Goal: Information Seeking & Learning: Learn about a topic

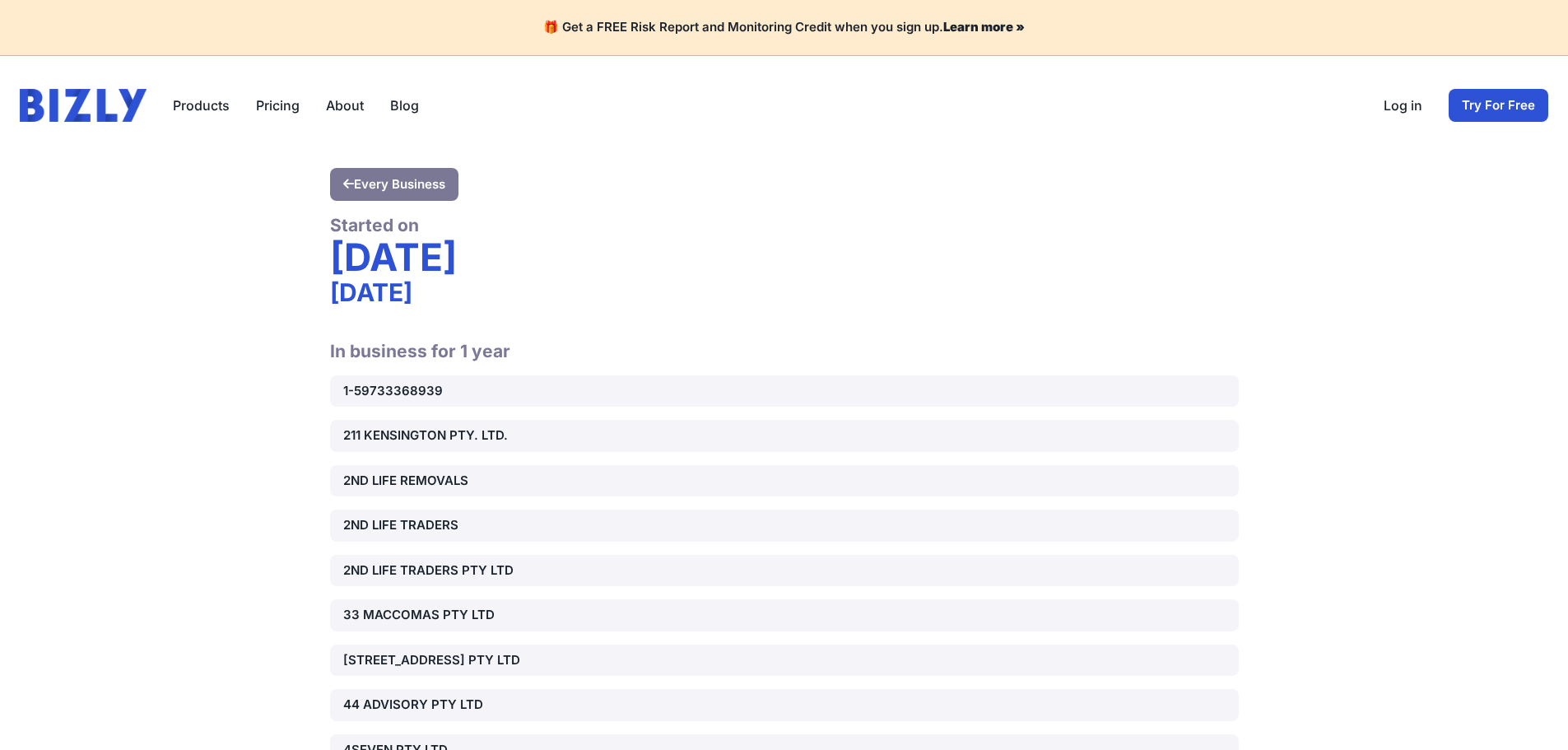
scroll to position [6414, 0]
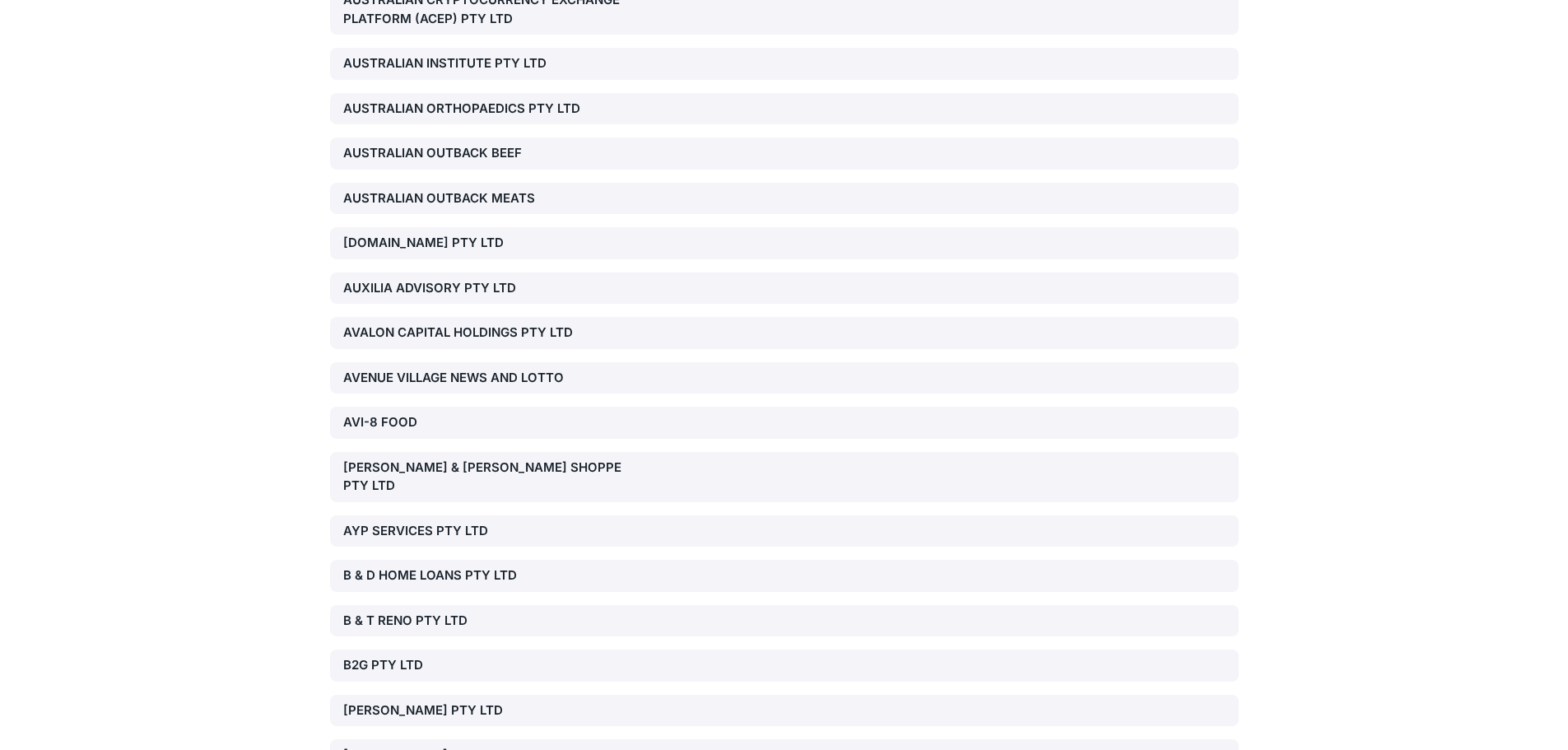
click at [460, 459] on div "[PERSON_NAME] & [PERSON_NAME] SHOPPE PTY LTD" at bounding box center [488, 477] width 290 height 37
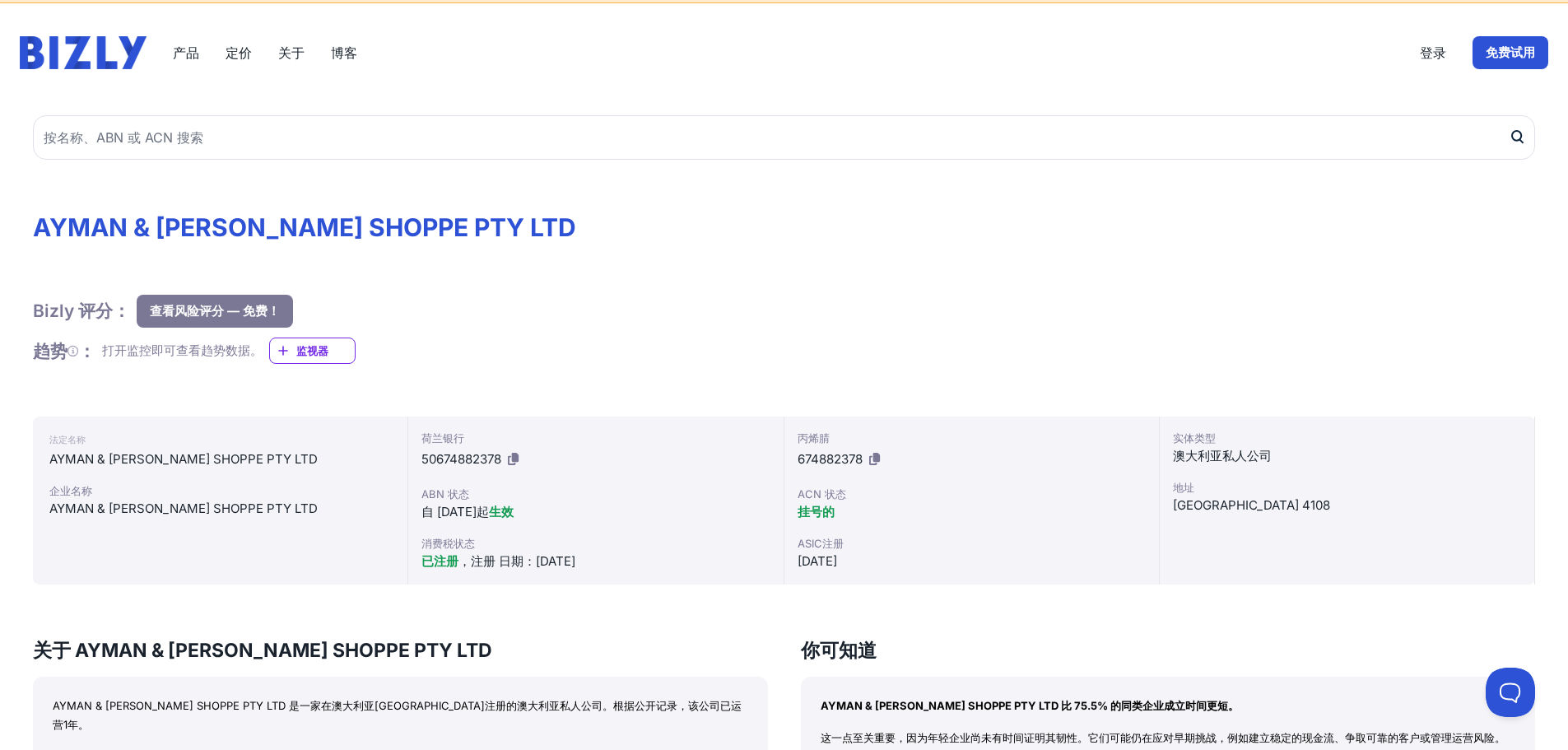
scroll to position [82, 0]
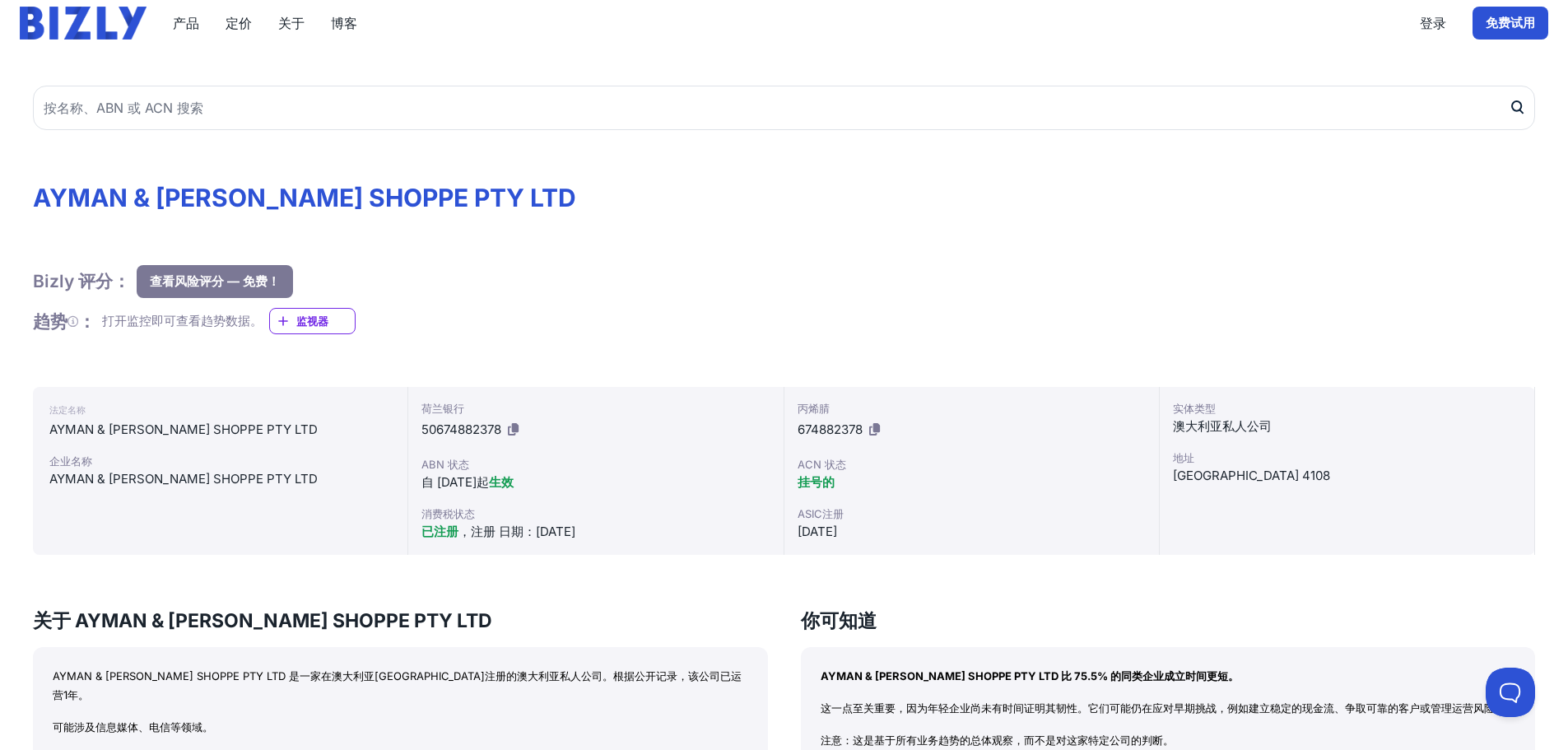
click at [1434, 11] on div "登录 免费试用" at bounding box center [1484, 24] width 128 height 33
drag, startPoint x: 1174, startPoint y: 134, endPoint x: 1338, endPoint y: 5, distance: 208.7
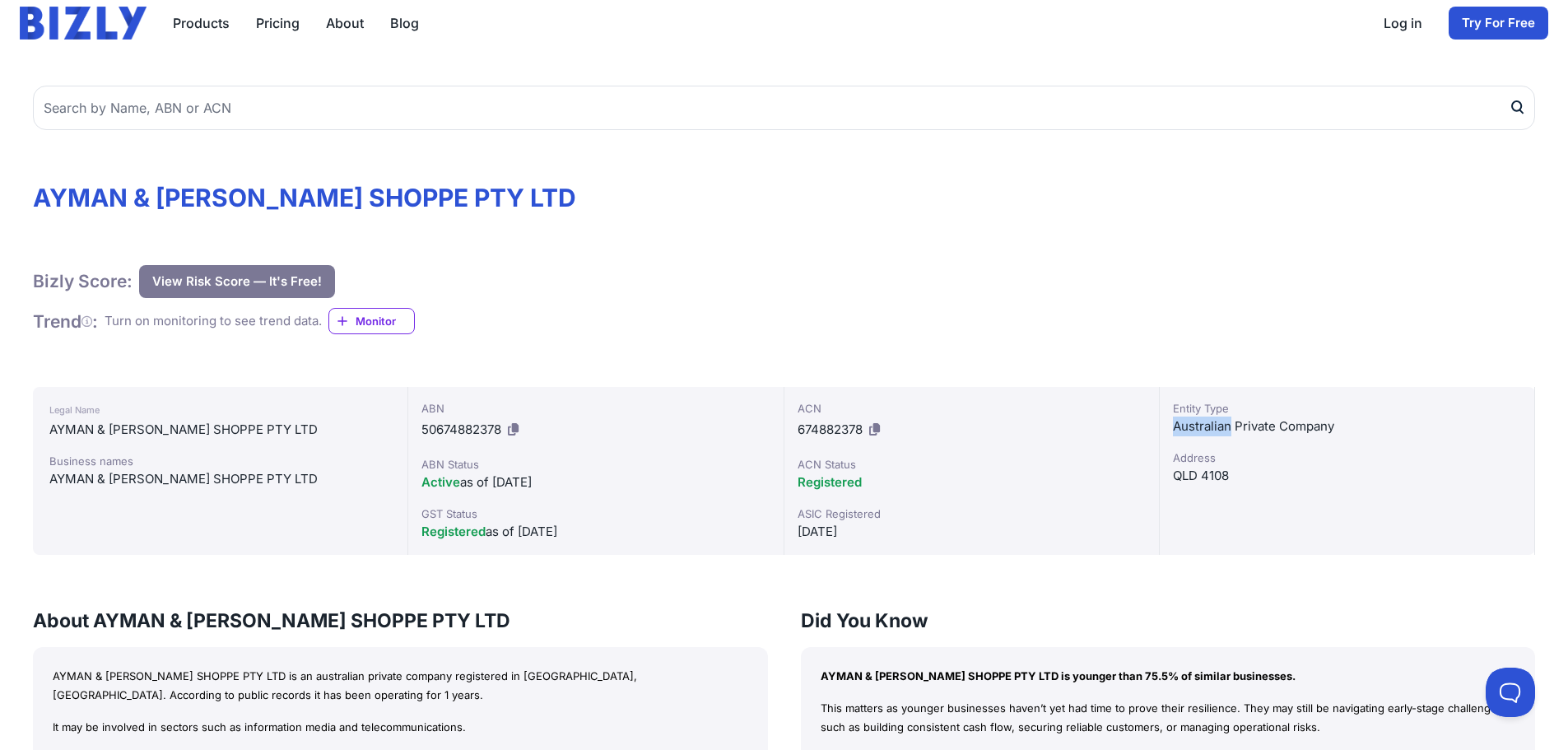
drag, startPoint x: 1174, startPoint y: 423, endPoint x: 1232, endPoint y: 426, distance: 58.1
click at [1232, 426] on div "Australian Private Company" at bounding box center [1347, 426] width 348 height 20
drag, startPoint x: 1246, startPoint y: 426, endPoint x: 1936, endPoint y: 433, distance: 690.0
copy div "rivate Company"
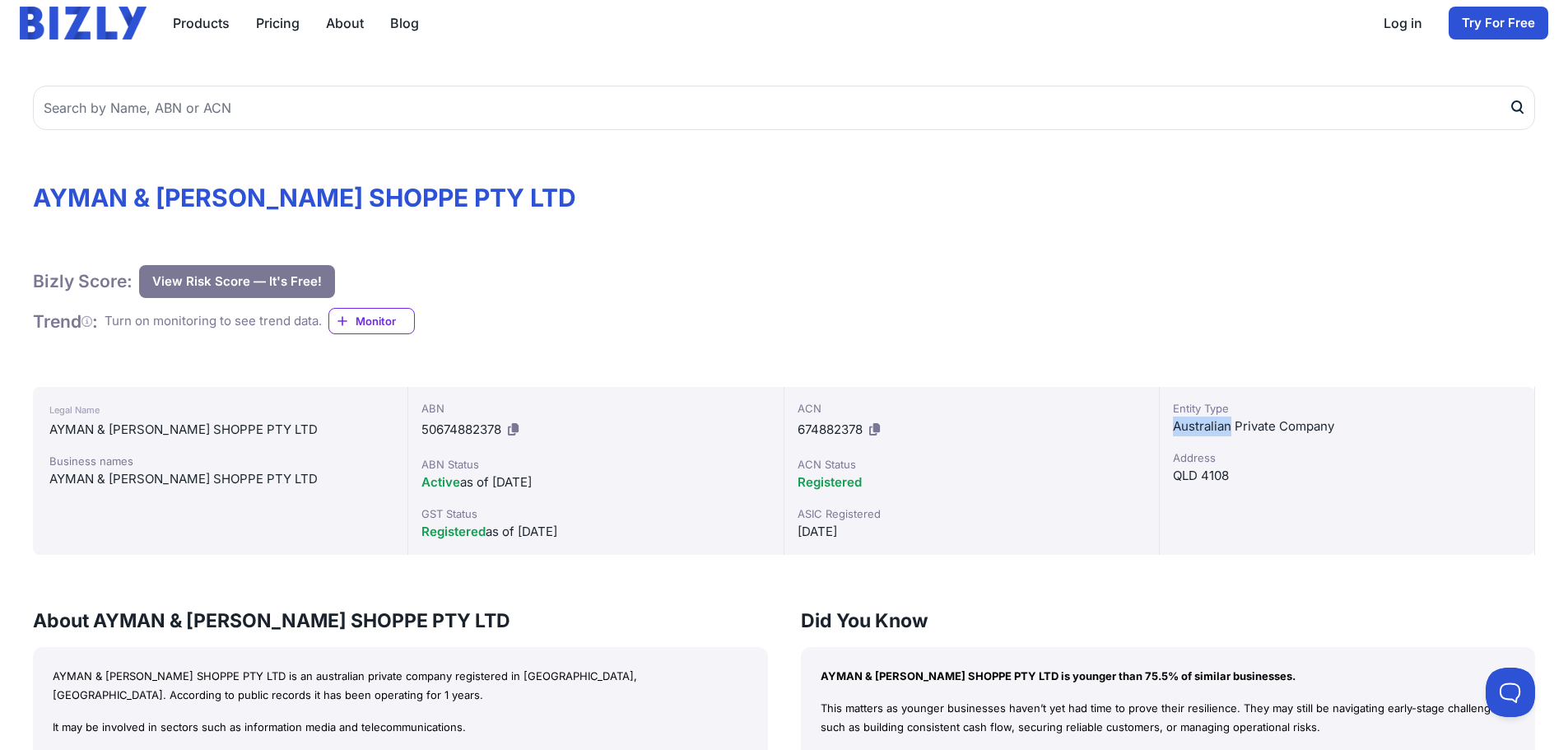
drag, startPoint x: 1171, startPoint y: 425, endPoint x: 1231, endPoint y: 424, distance: 60.0
click at [1231, 424] on div "Entity Type Australian Private Company Address QLD 4108" at bounding box center [1348, 470] width 376 height 168
